Goal: Information Seeking & Learning: Learn about a topic

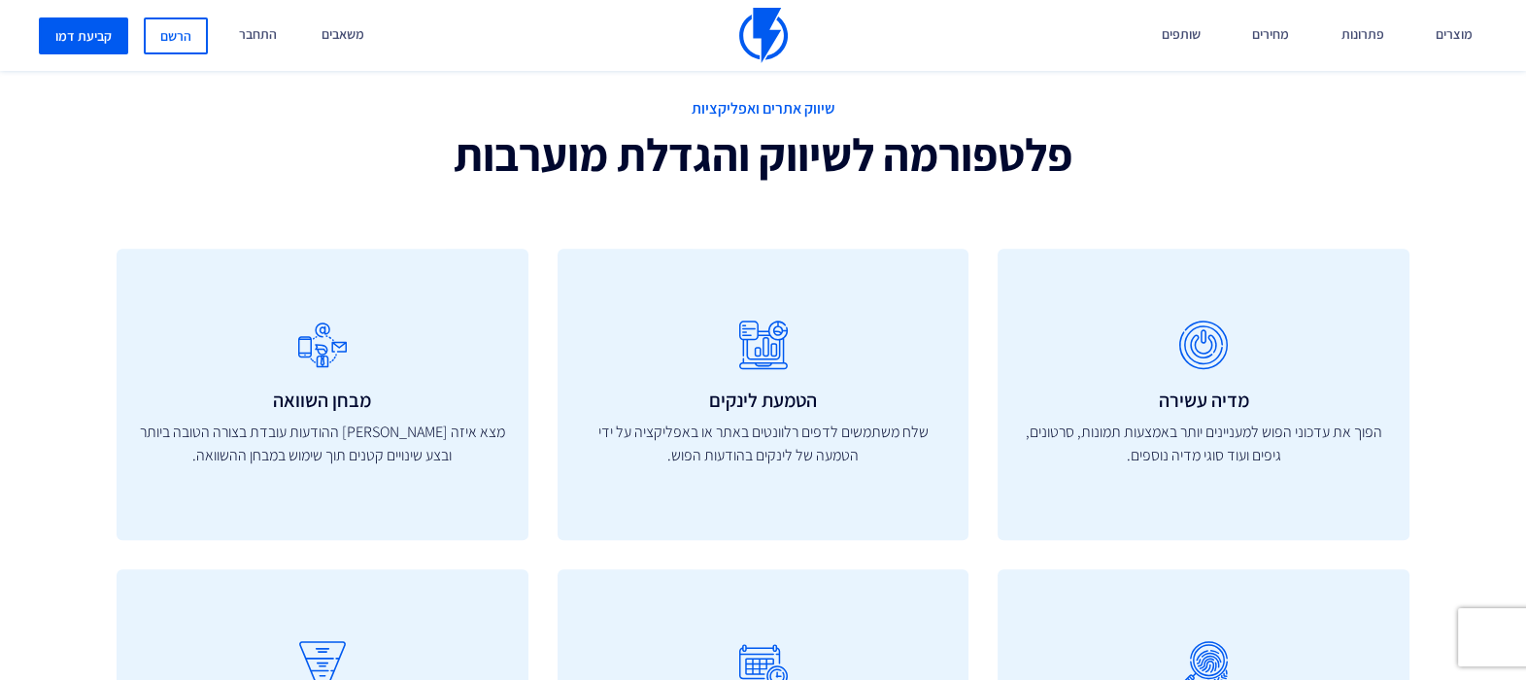
scroll to position [1820, 0]
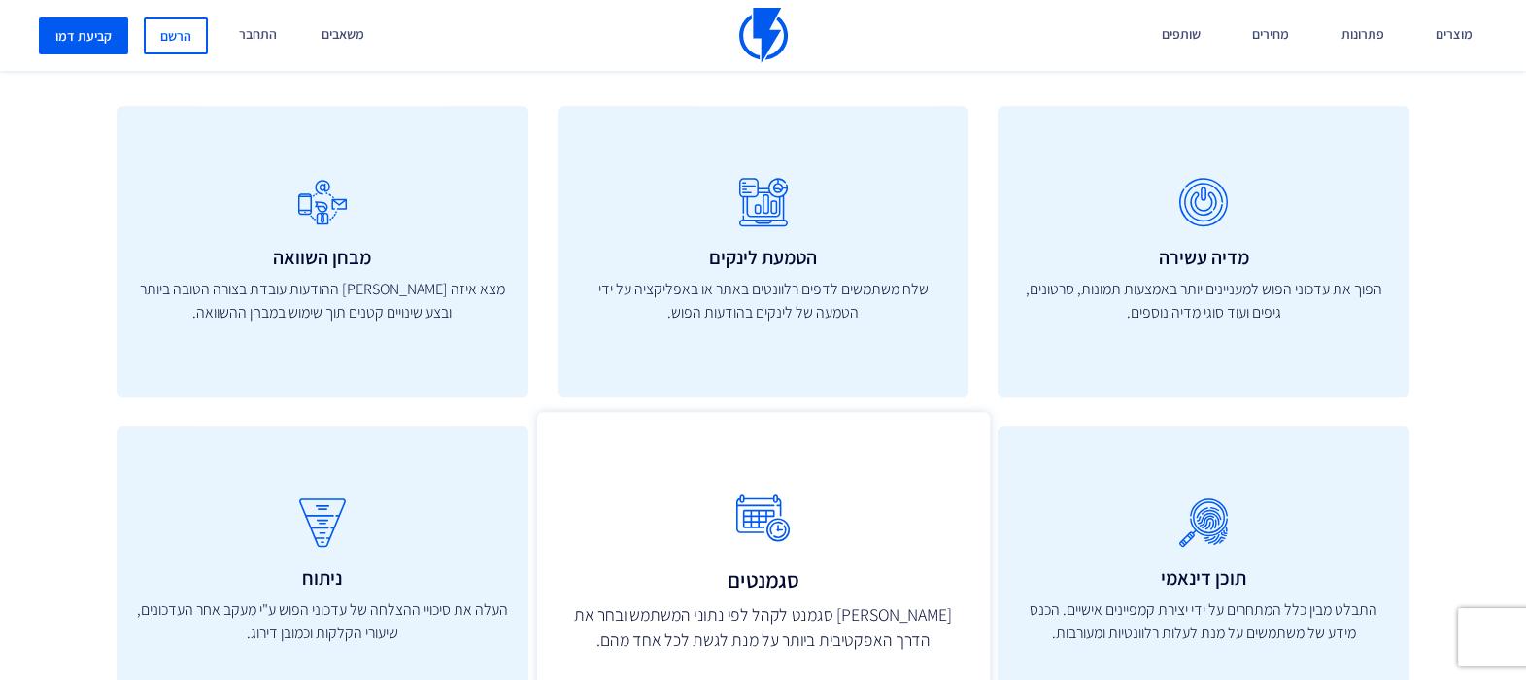
click at [774, 495] on icon at bounding box center [763, 518] width 410 height 77
click at [760, 567] on h3 "סגמנטים" at bounding box center [763, 578] width 410 height 23
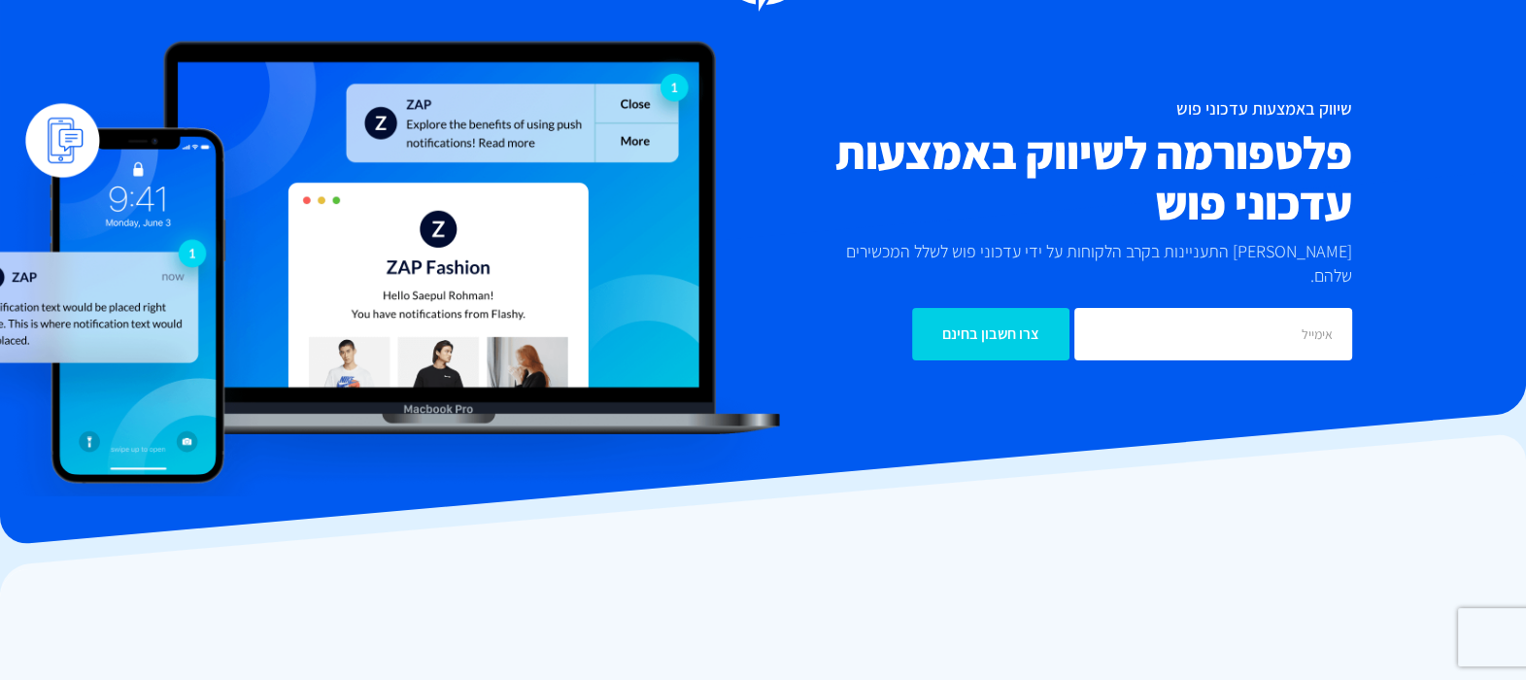
scroll to position [0, 0]
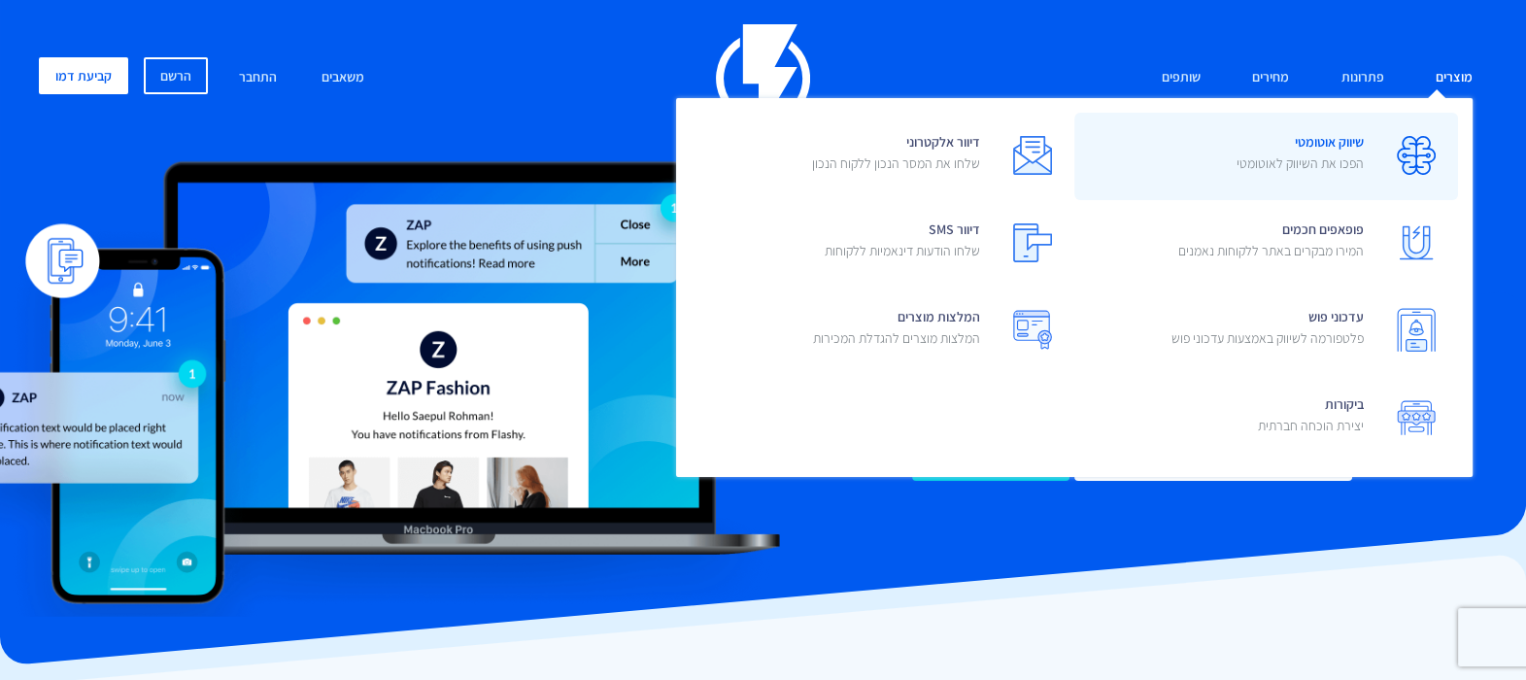
click at [1406, 160] on img at bounding box center [1416, 155] width 39 height 39
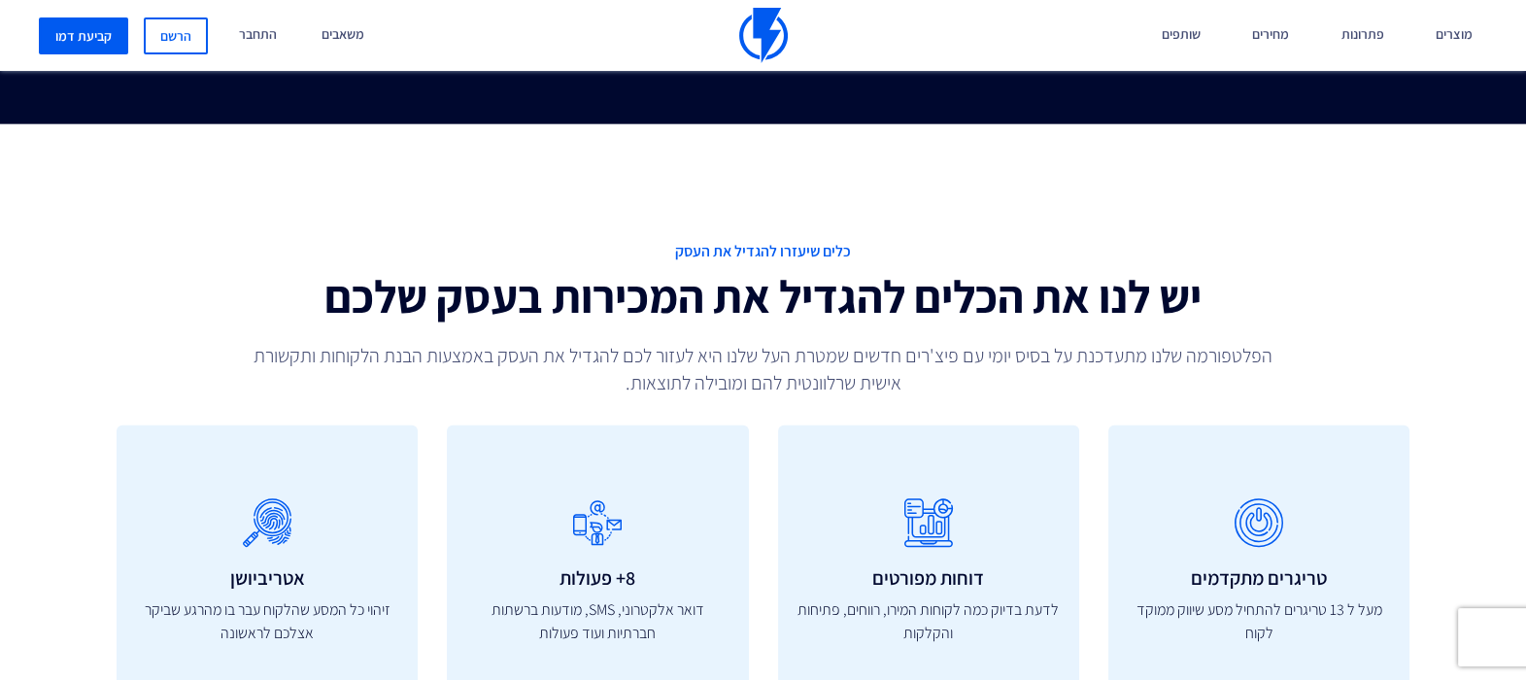
scroll to position [6069, 0]
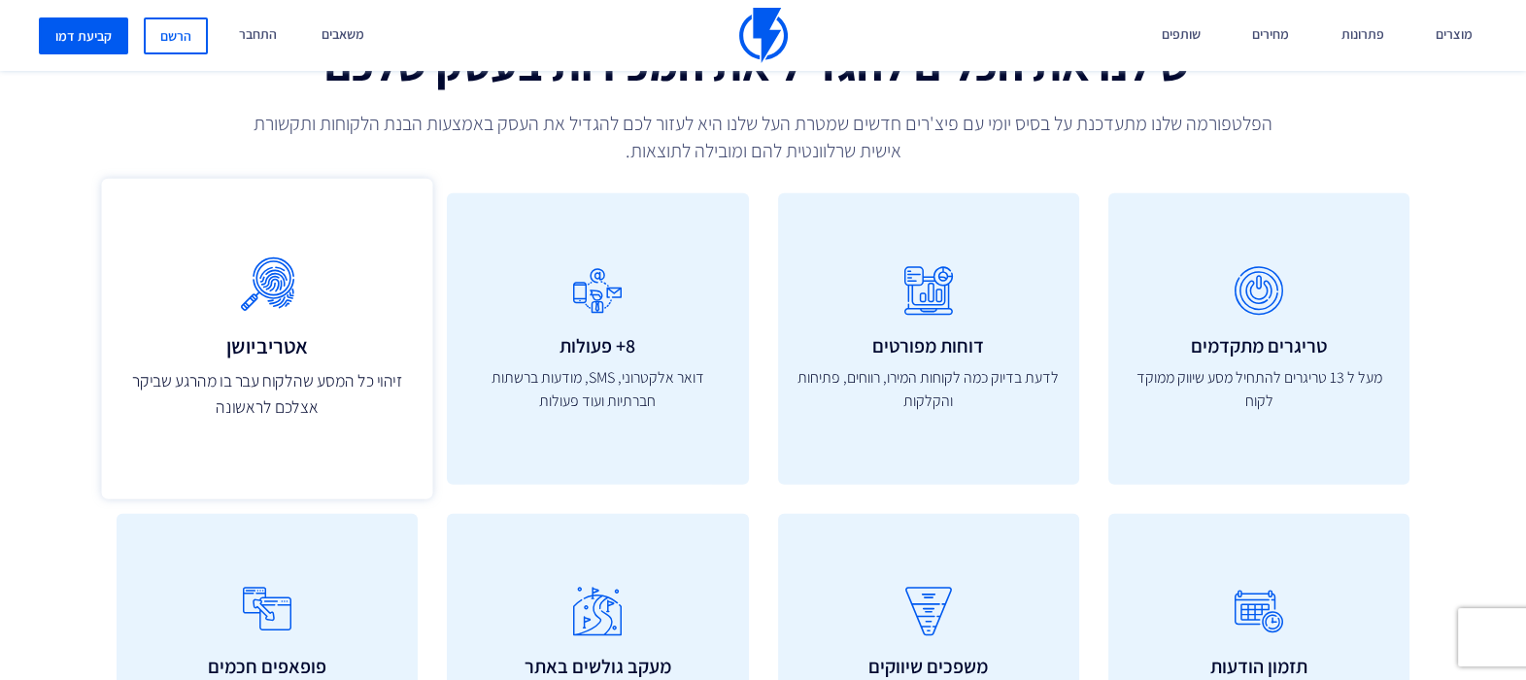
click at [281, 282] on icon at bounding box center [266, 286] width 288 height 77
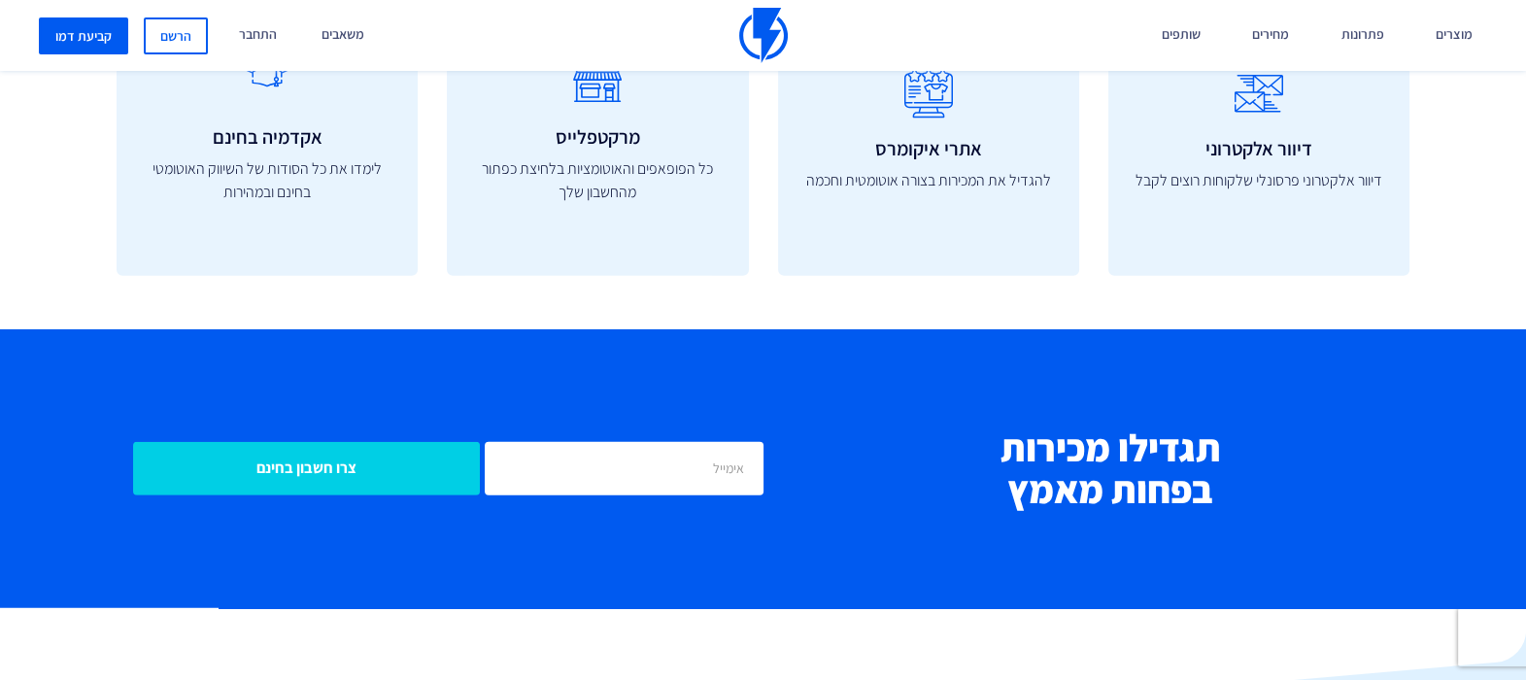
scroll to position [6191, 0]
